Goal: Information Seeking & Learning: Find contact information

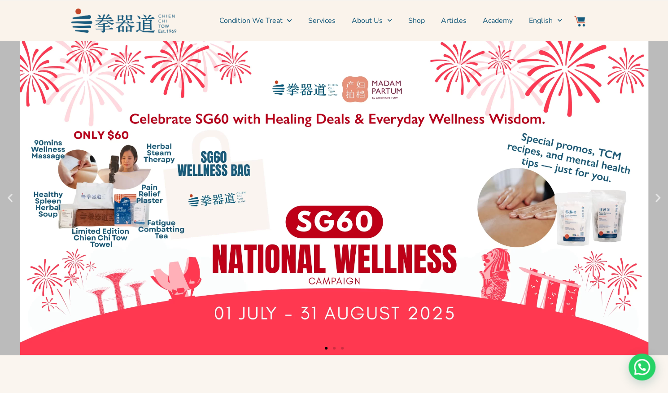
click at [656, 196] on icon "Next slide" at bounding box center [657, 197] width 11 height 11
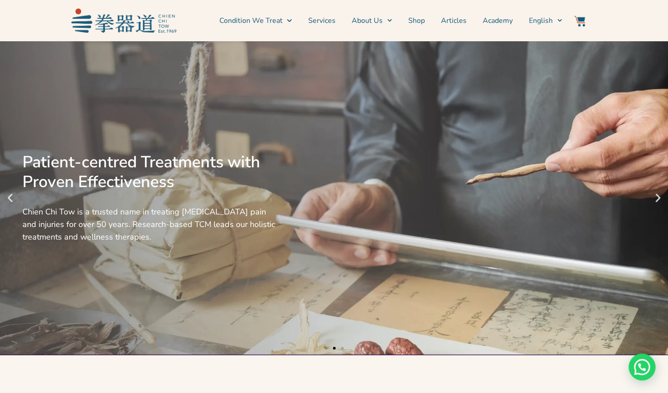
click at [657, 197] on icon "Next slide" at bounding box center [657, 197] width 11 height 11
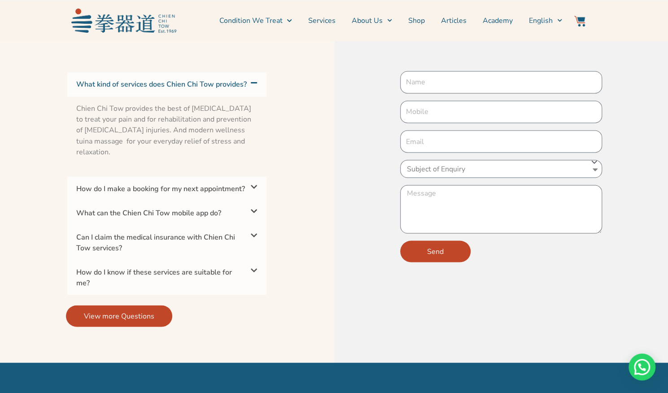
scroll to position [2914, 0]
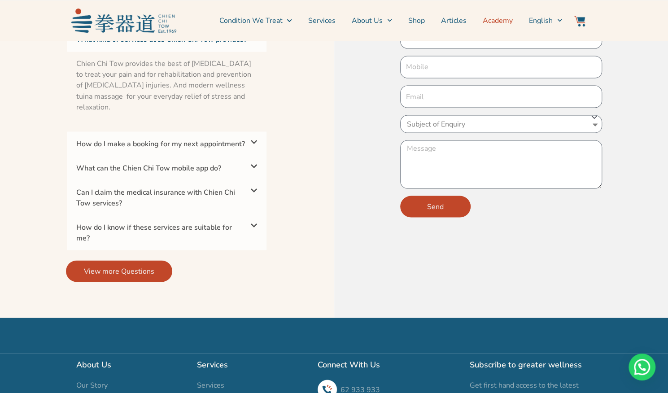
click at [494, 25] on link "Academy" at bounding box center [497, 20] width 30 height 22
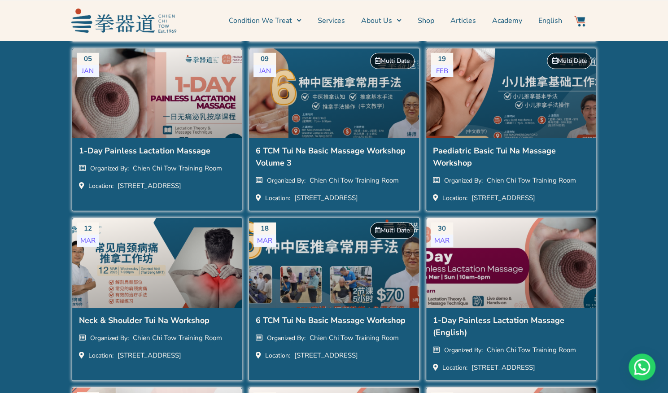
scroll to position [1569, 0]
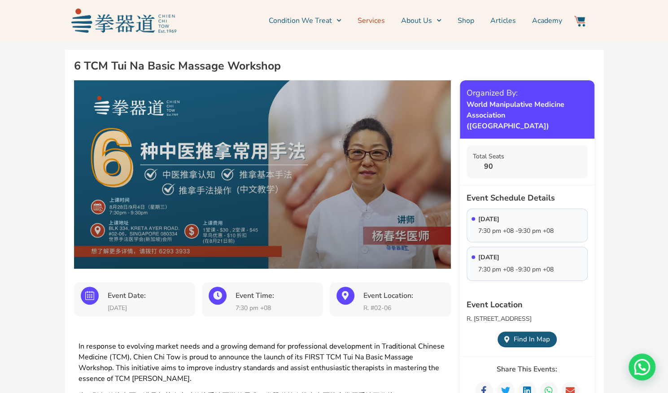
click at [385, 19] on link "Services" at bounding box center [370, 20] width 27 height 22
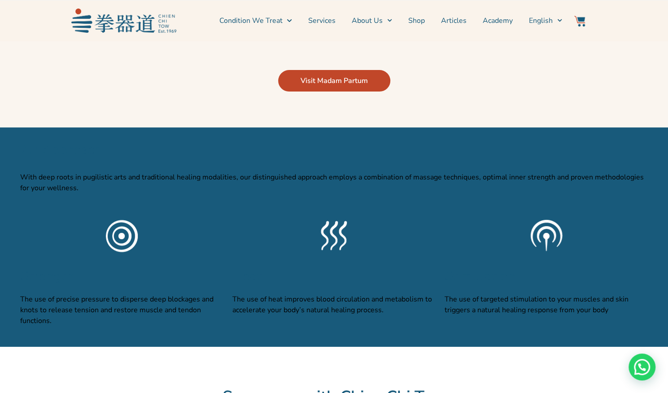
scroll to position [1928, 0]
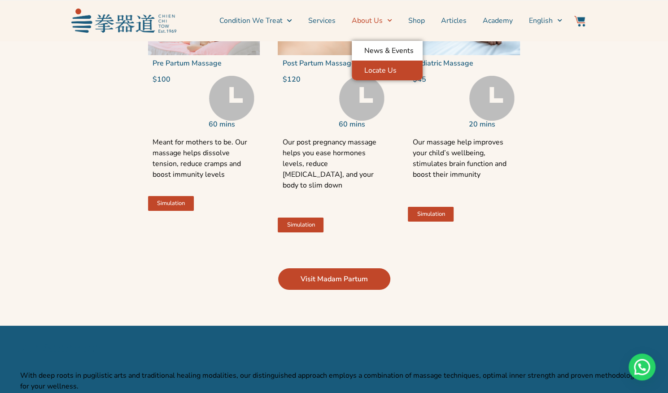
click at [376, 72] on link "Locate Us" at bounding box center [387, 71] width 71 height 20
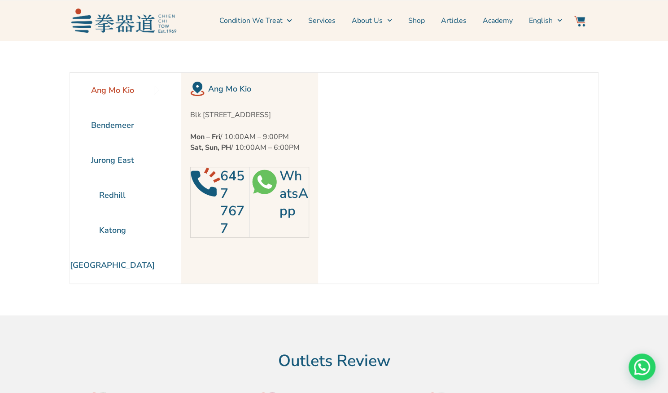
drag, startPoint x: 267, startPoint y: 126, endPoint x: 242, endPoint y: 122, distance: 25.5
click at [242, 120] on p "Blk [STREET_ADDRESS]" at bounding box center [249, 114] width 119 height 11
copy p "560452"
